Goal: Task Accomplishment & Management: Manage account settings

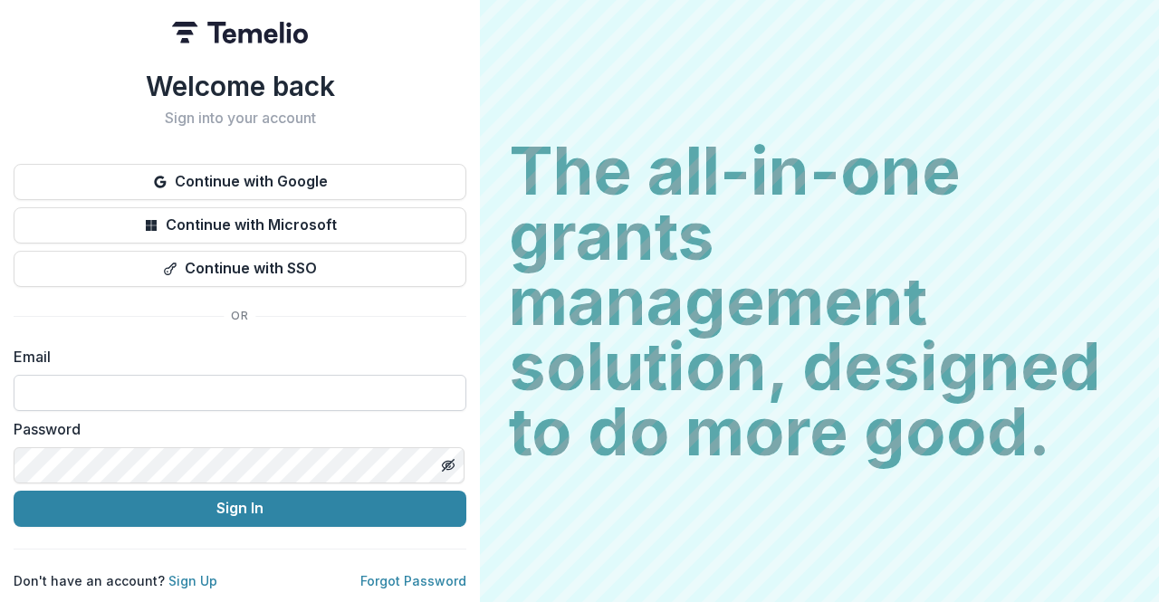
click at [114, 380] on input at bounding box center [240, 393] width 453 height 36
type input "**********"
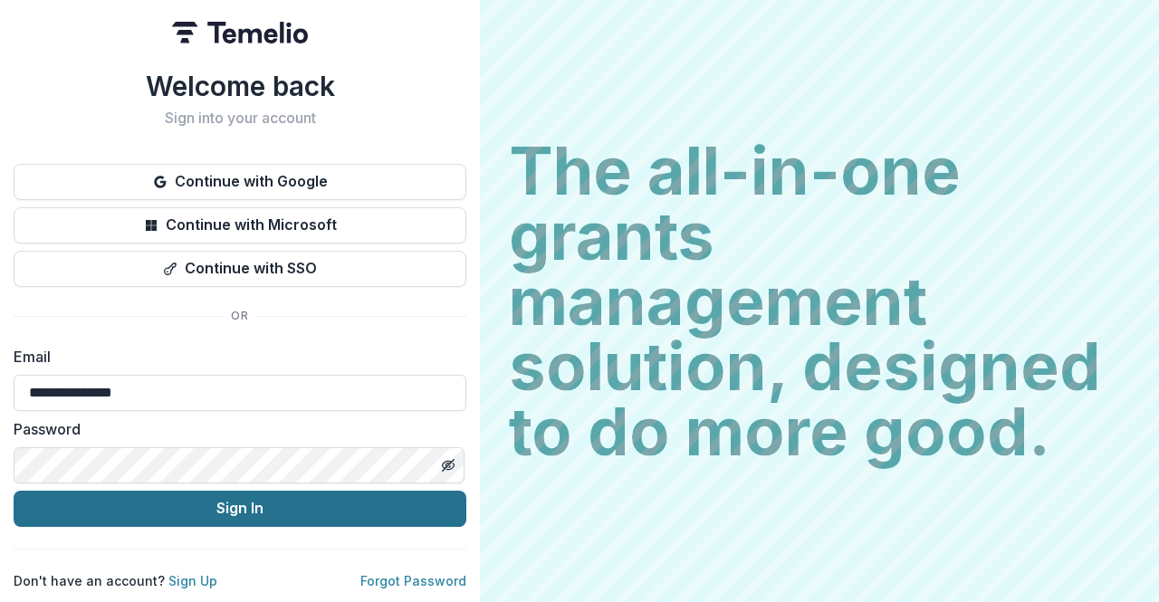
click at [173, 503] on button "Sign In" at bounding box center [240, 509] width 453 height 36
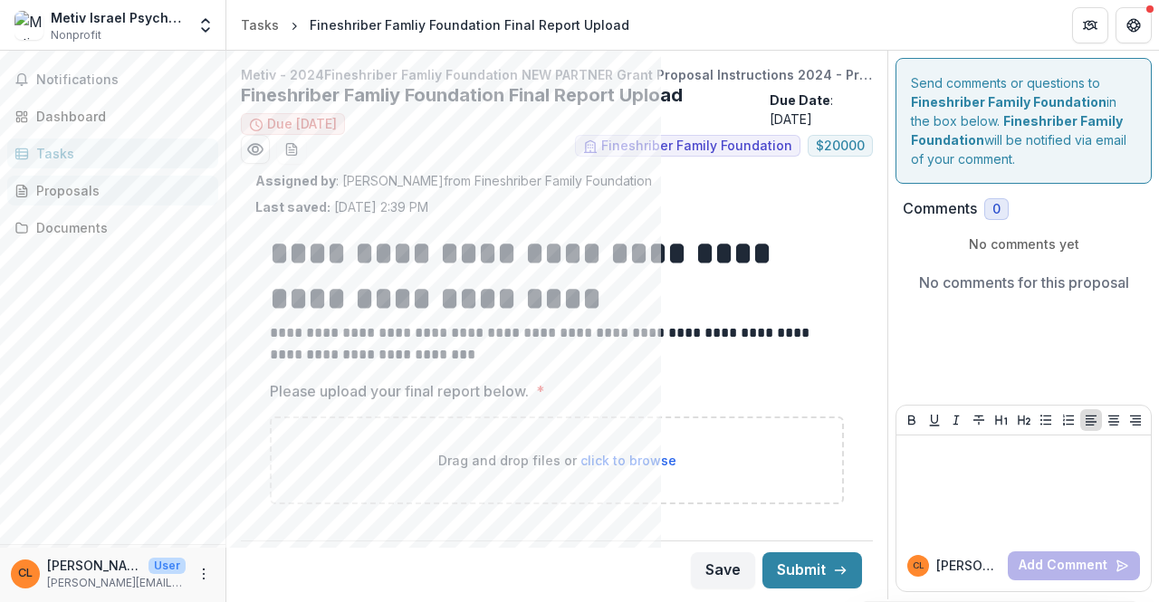
click at [94, 188] on div "Proposals" at bounding box center [120, 190] width 168 height 19
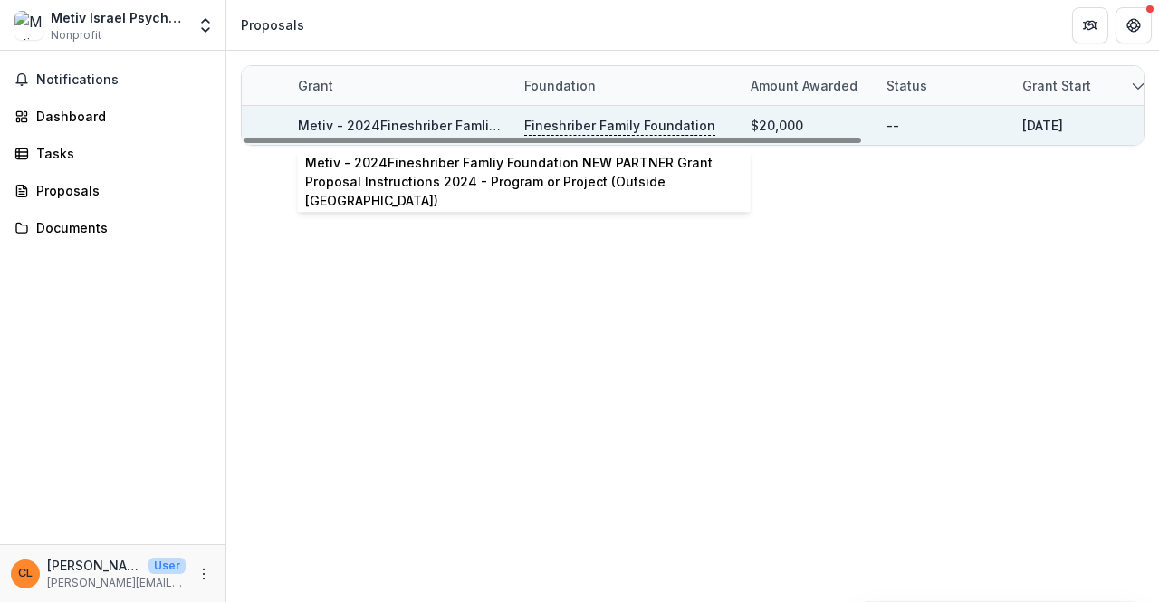
click at [420, 128] on link "Metiv - 2024Fineshriber Famliy Foundation NEW PARTNER Grant Proposal Instructio…" at bounding box center [752, 125] width 909 height 15
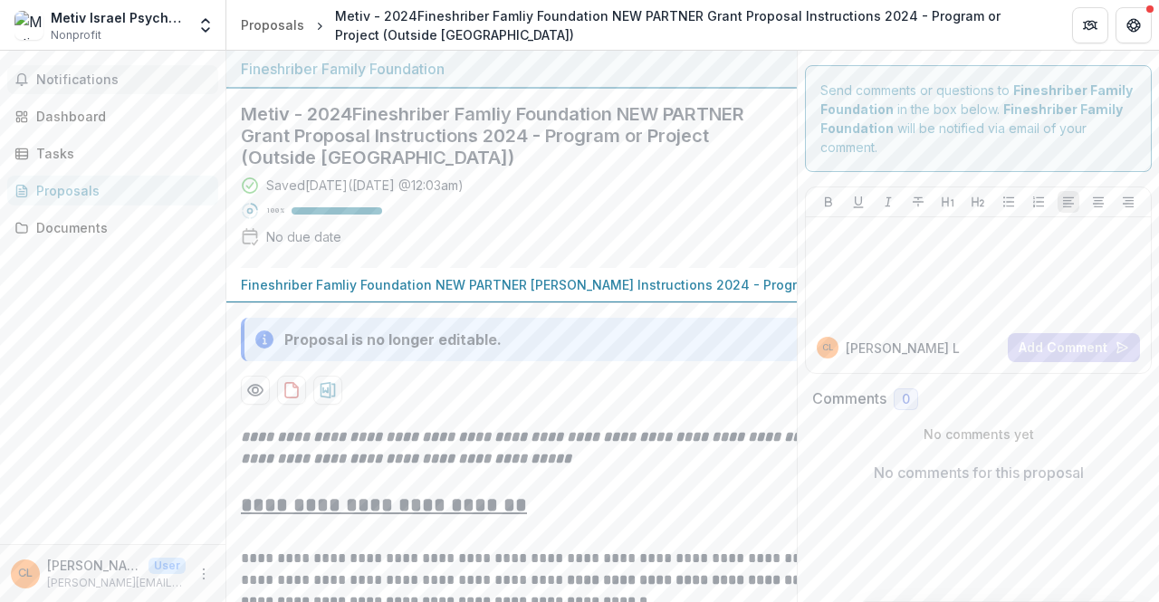
click at [89, 82] on span "Notifications" at bounding box center [123, 79] width 175 height 15
click at [106, 124] on div "Dashboard" at bounding box center [120, 116] width 168 height 19
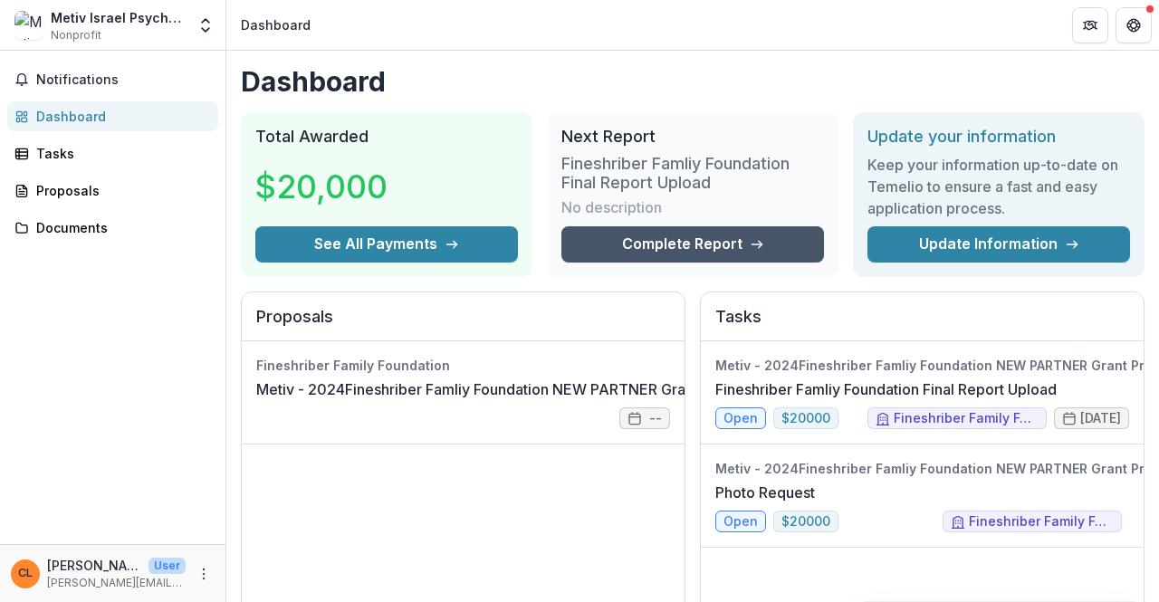
click at [714, 246] on link "Complete Report" at bounding box center [693, 244] width 263 height 36
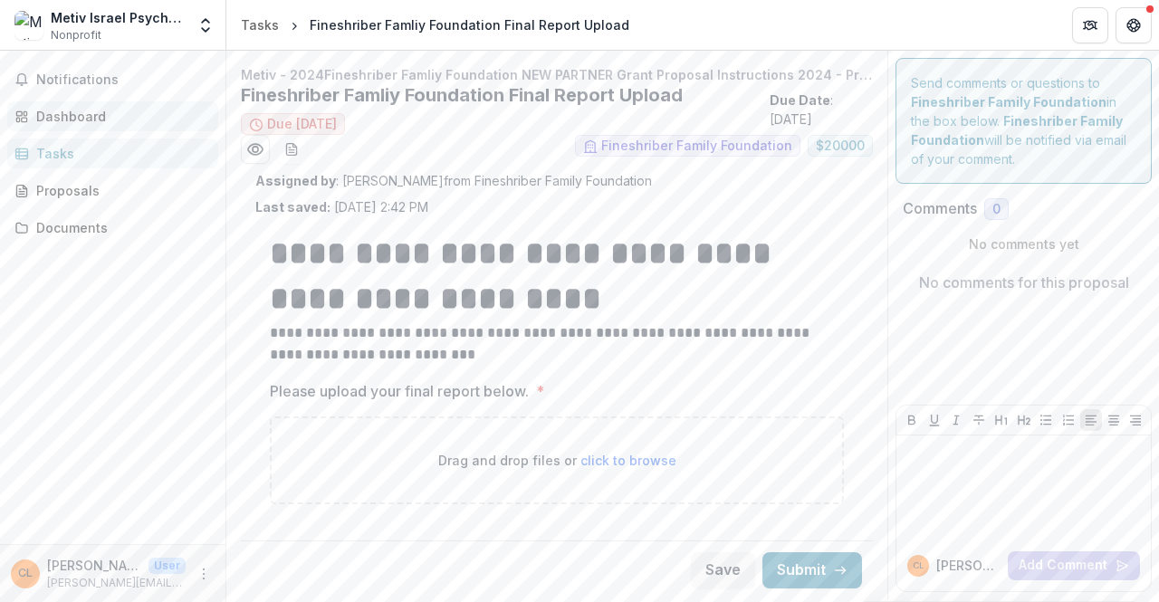
click at [60, 108] on div "Dashboard" at bounding box center [120, 116] width 168 height 19
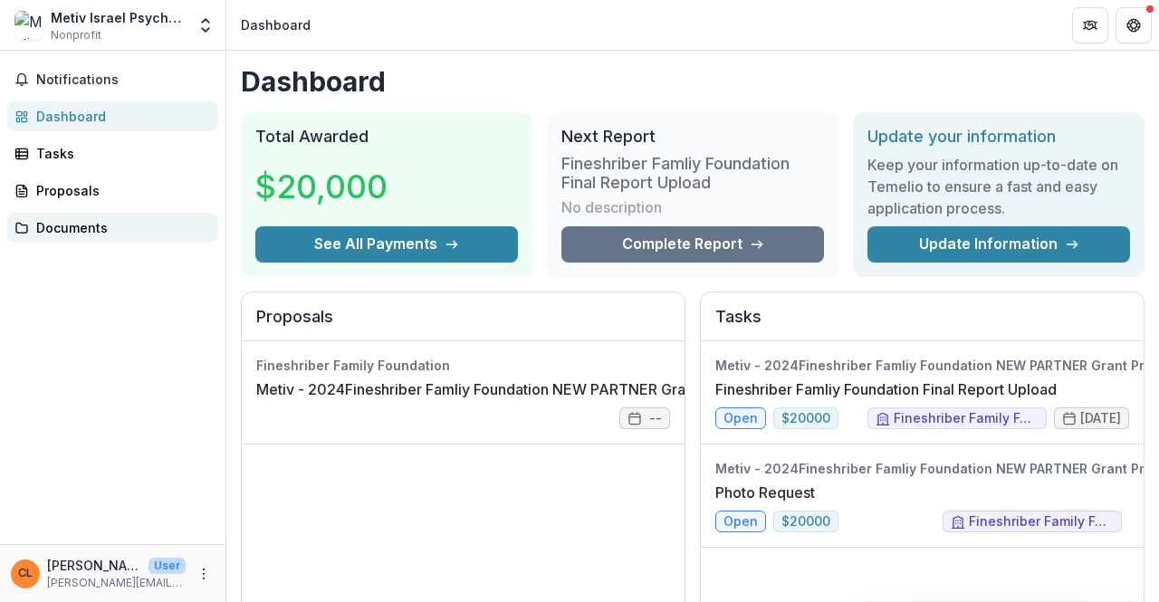
click at [92, 231] on div "Documents" at bounding box center [120, 227] width 168 height 19
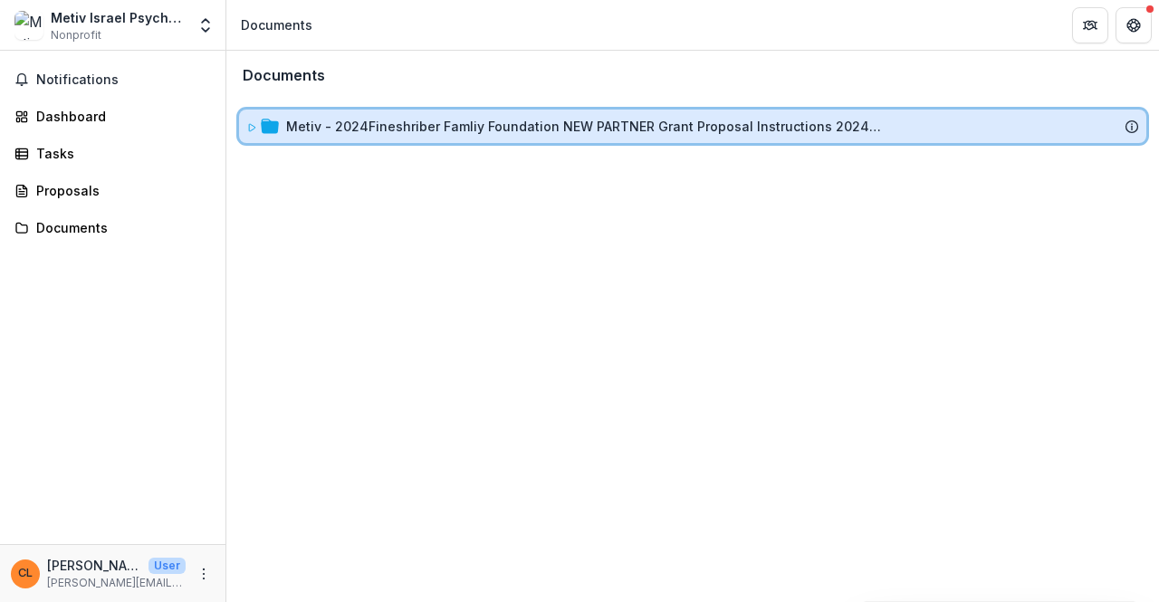
click at [251, 134] on span at bounding box center [251, 126] width 11 height 19
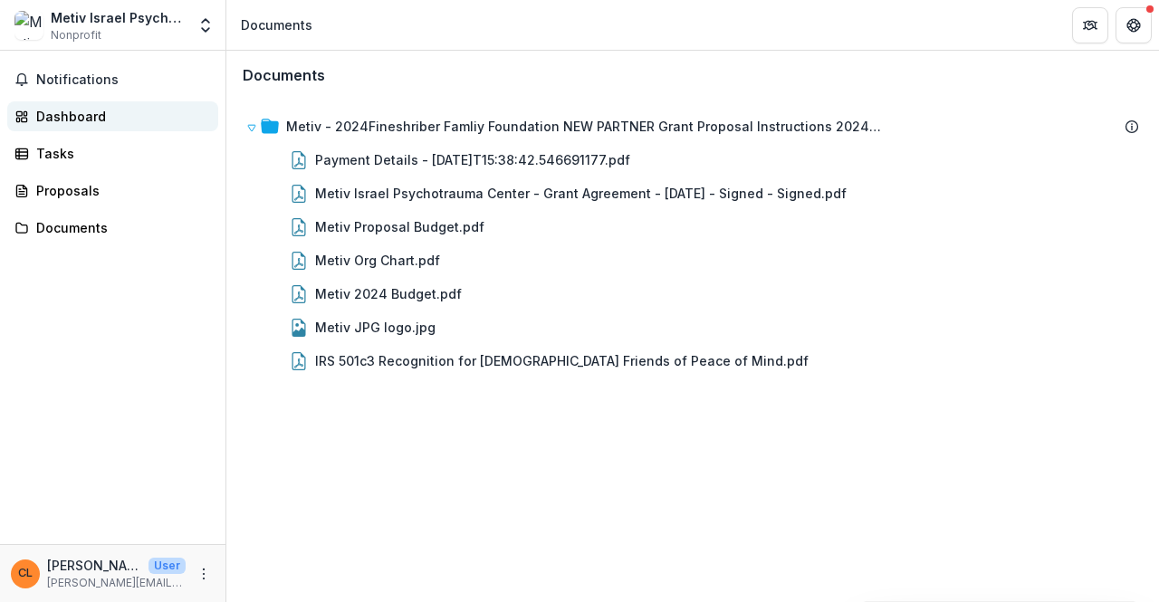
click at [63, 117] on div "Dashboard" at bounding box center [120, 116] width 168 height 19
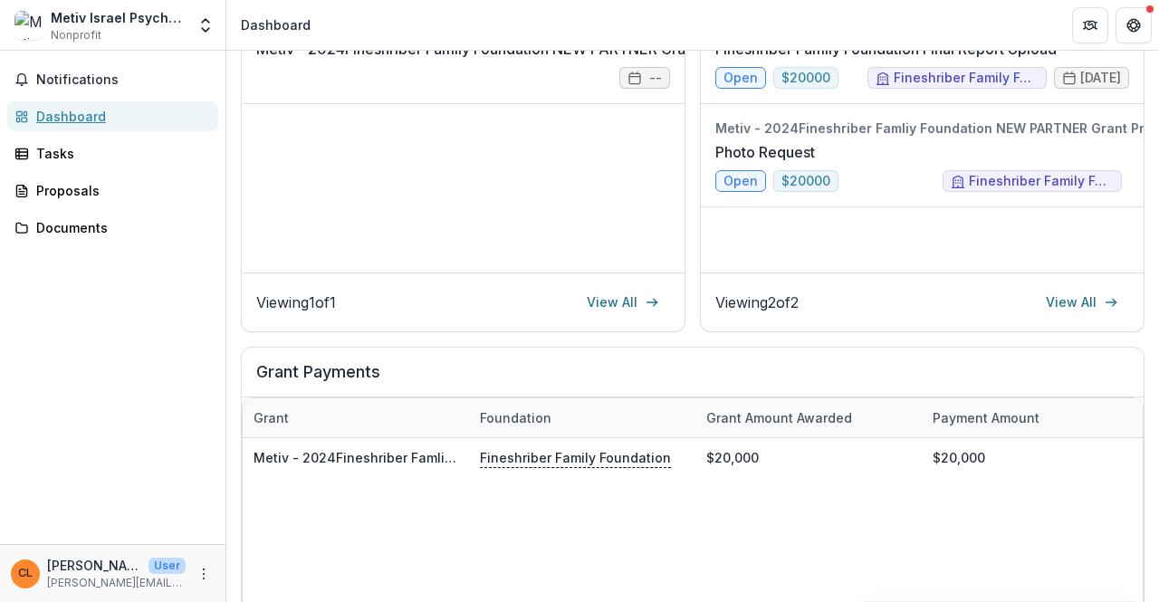
scroll to position [453, 0]
